Goal: Task Accomplishment & Management: Manage account settings

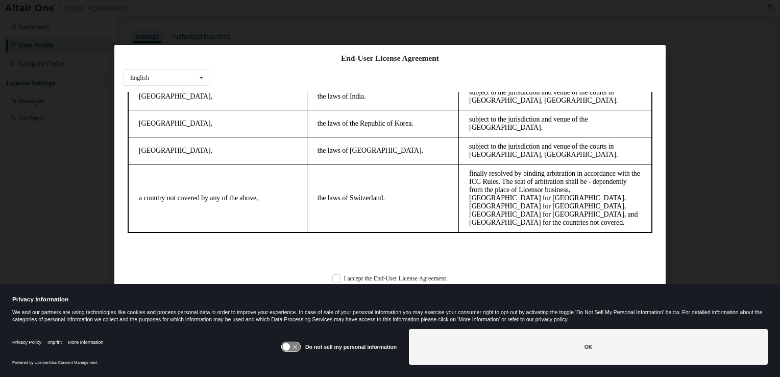
scroll to position [17, 0]
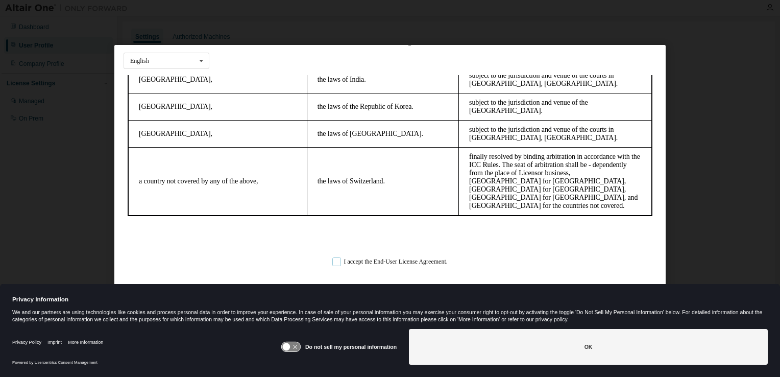
click at [335, 261] on label "I accept the End-User License Agreement." at bounding box center [389, 262] width 115 height 9
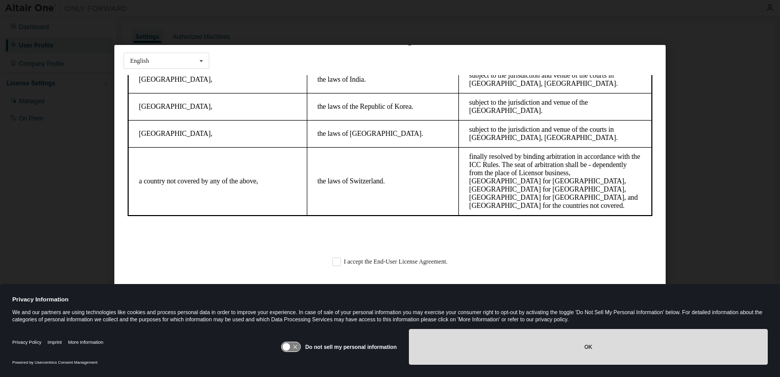
click at [549, 353] on button "OK" at bounding box center [588, 347] width 359 height 36
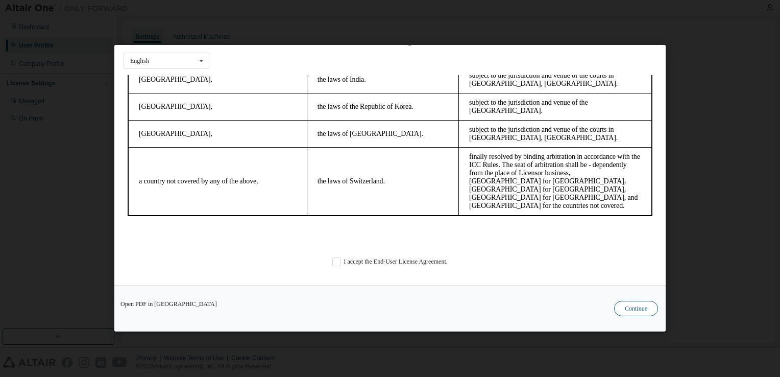
click at [636, 304] on button "Continue" at bounding box center [636, 308] width 44 height 15
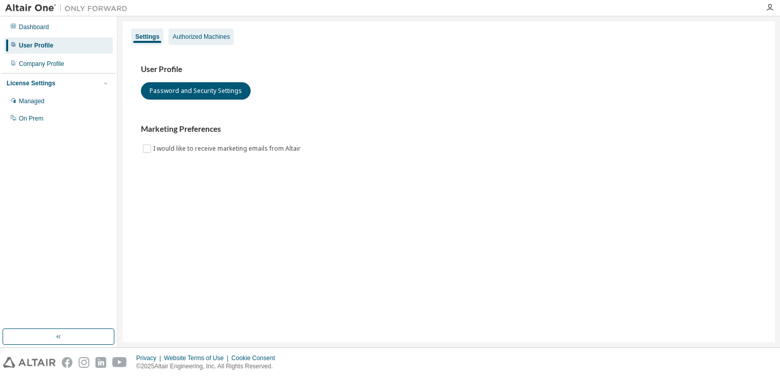
click at [217, 37] on div "Authorized Machines" at bounding box center [200, 37] width 57 height 8
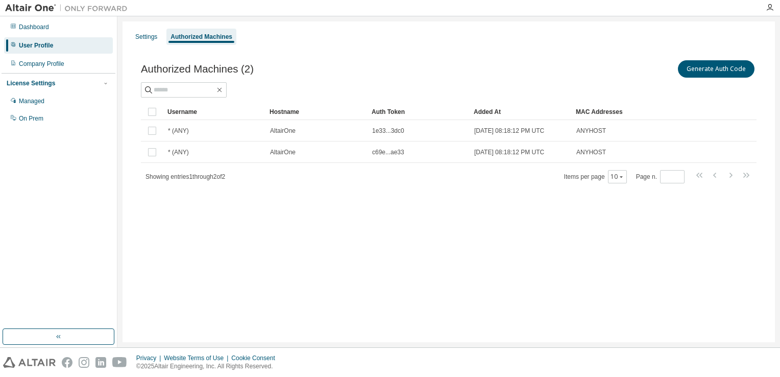
click at [712, 211] on div "Settings Authorized Machines Authorized Machines (2) Generate Auth Code Clear L…" at bounding box center [448, 181] width 652 height 320
click at [718, 67] on button "Generate Auth Code" at bounding box center [716, 68] width 77 height 17
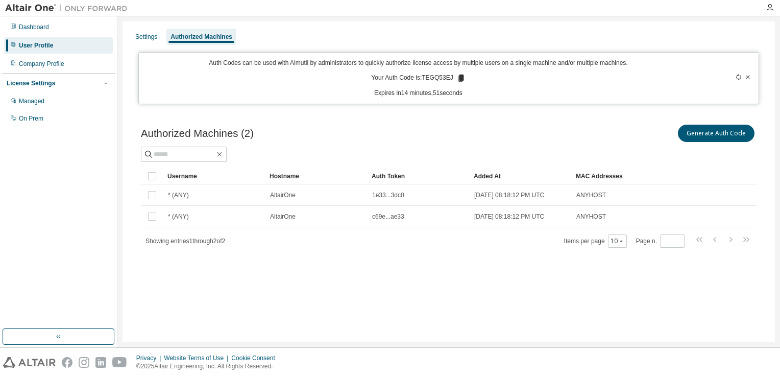
click at [721, 172] on tr "Username Hostname Auth Token Added At MAC Addresses" at bounding box center [448, 176] width 615 height 16
drag, startPoint x: 727, startPoint y: 158, endPoint x: 598, endPoint y: 138, distance: 130.7
click at [598, 138] on div "Generate Auth Code" at bounding box center [603, 132] width 308 height 21
click at [691, 283] on div "Settings Authorized Machines Auth Codes can be used with Almutil by administrat…" at bounding box center [448, 181] width 652 height 320
click at [57, 66] on div "Company Profile" at bounding box center [41, 64] width 45 height 8
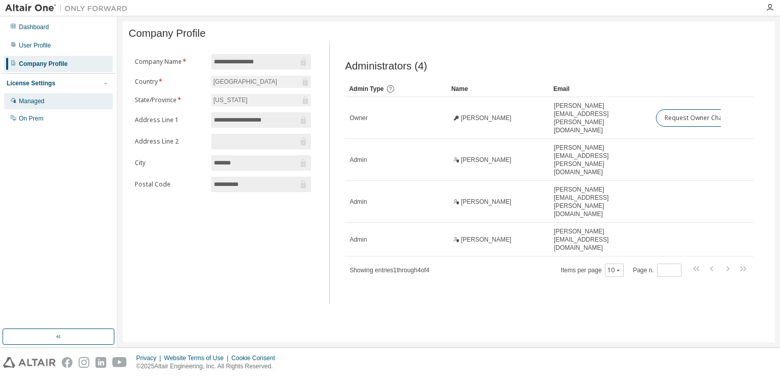
click at [59, 101] on div "Managed" at bounding box center [58, 101] width 109 height 16
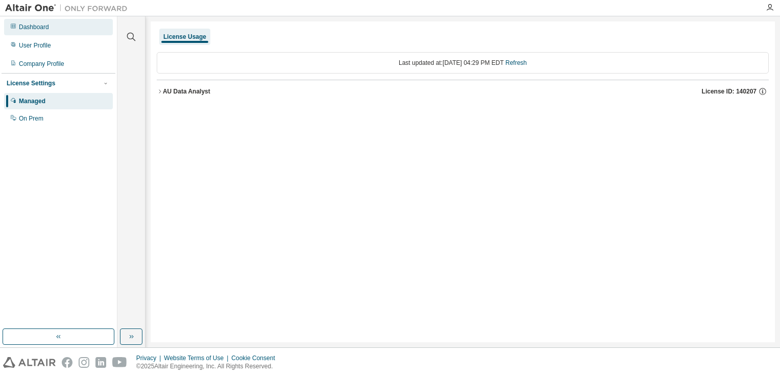
click at [87, 31] on div "Dashboard" at bounding box center [58, 27] width 109 height 16
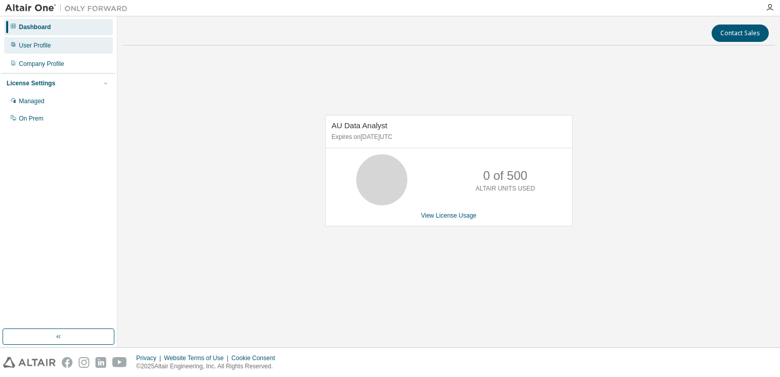
click at [84, 46] on div "User Profile" at bounding box center [58, 45] width 109 height 16
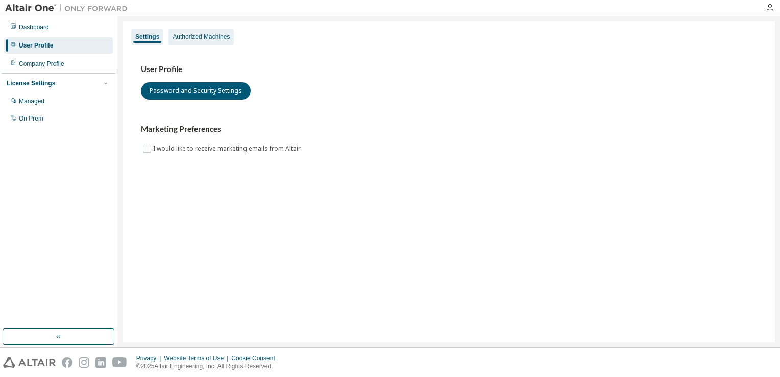
click at [218, 41] on div "Authorized Machines" at bounding box center [200, 37] width 65 height 16
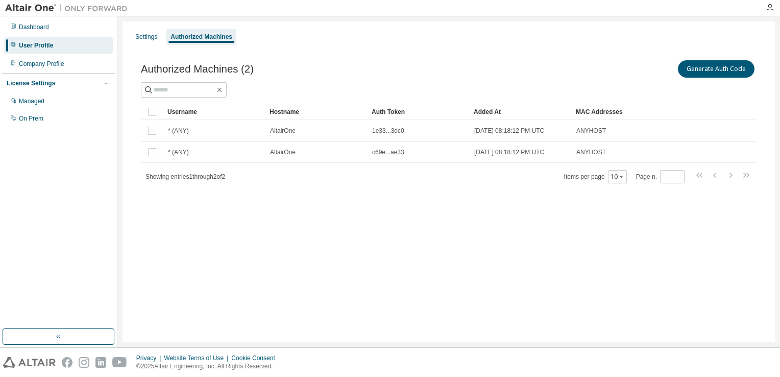
click at [590, 255] on div "Settings Authorized Machines Authorized Machines (2) Generate Auth Code Clear L…" at bounding box center [448, 181] width 652 height 320
click at [726, 87] on div at bounding box center [448, 89] width 615 height 15
click at [722, 66] on button "Generate Auth Code" at bounding box center [716, 68] width 77 height 17
